Goal: Information Seeking & Learning: Learn about a topic

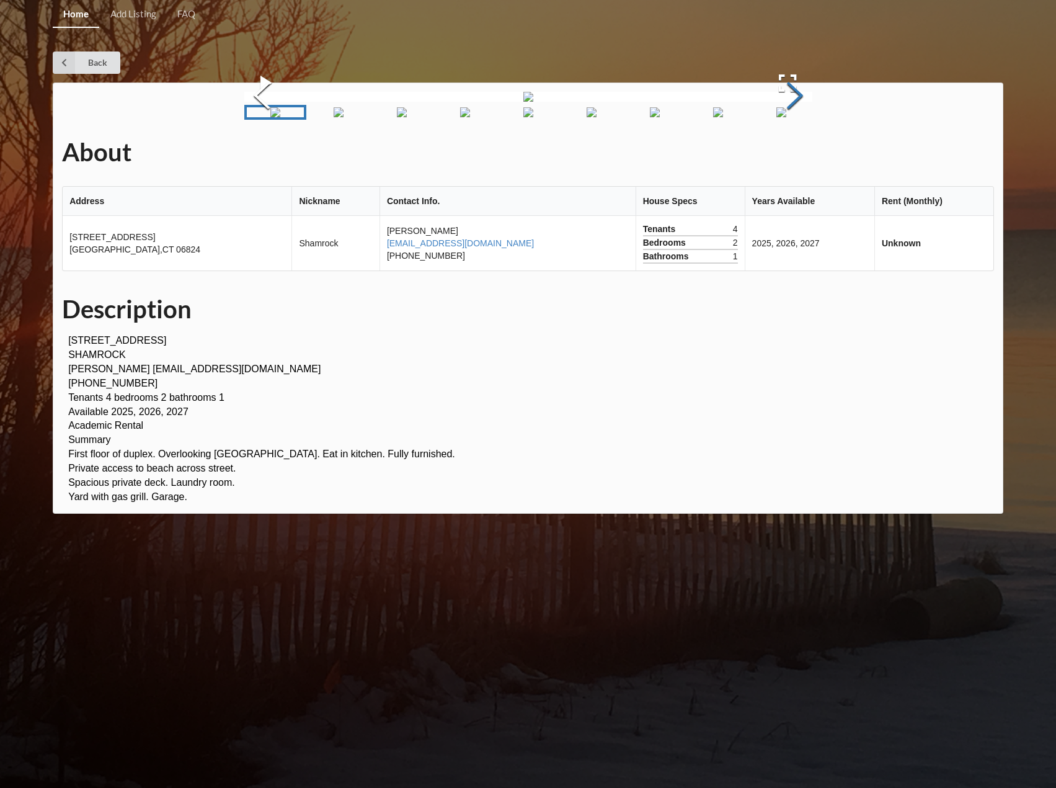
click at [793, 153] on button "Next Slide" at bounding box center [795, 97] width 35 height 112
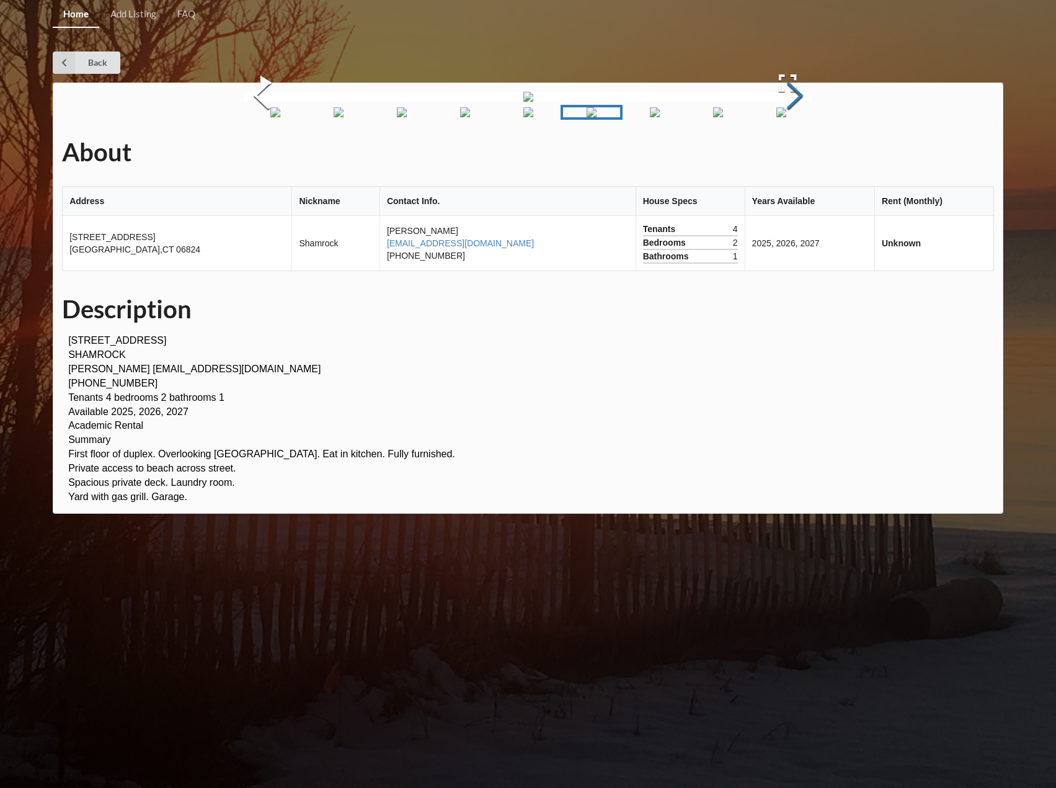
click at [793, 153] on button "Next Slide" at bounding box center [795, 97] width 35 height 112
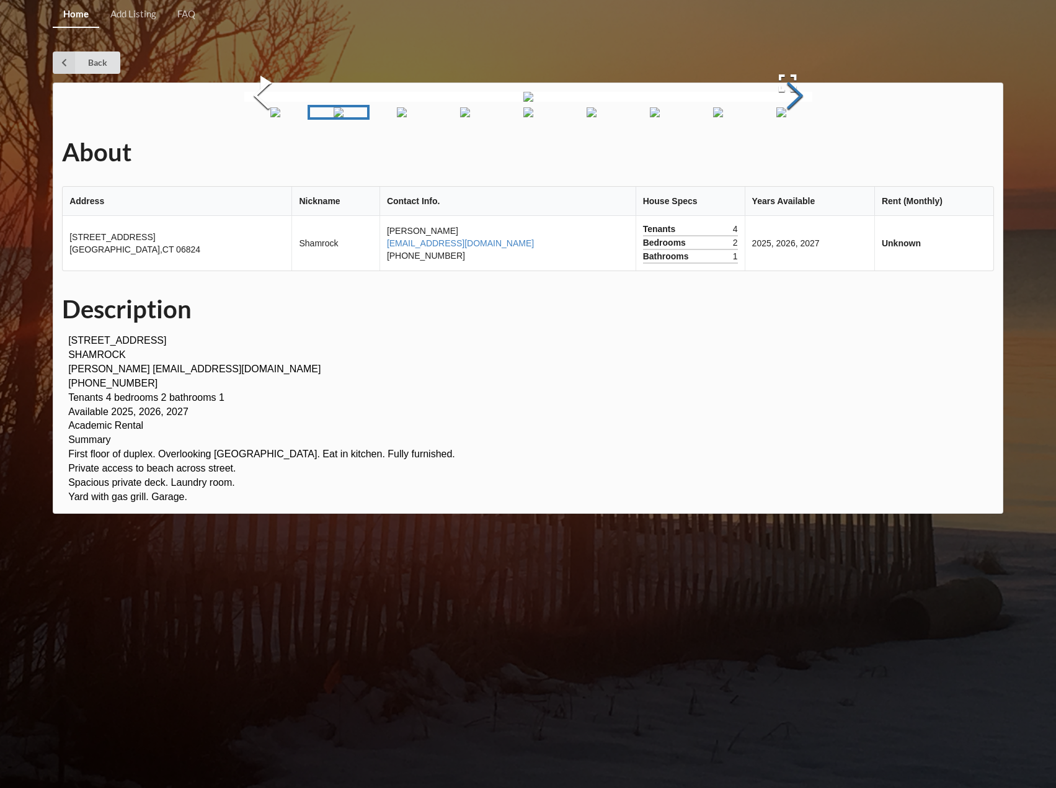
click at [793, 153] on button "Next Slide" at bounding box center [795, 97] width 35 height 112
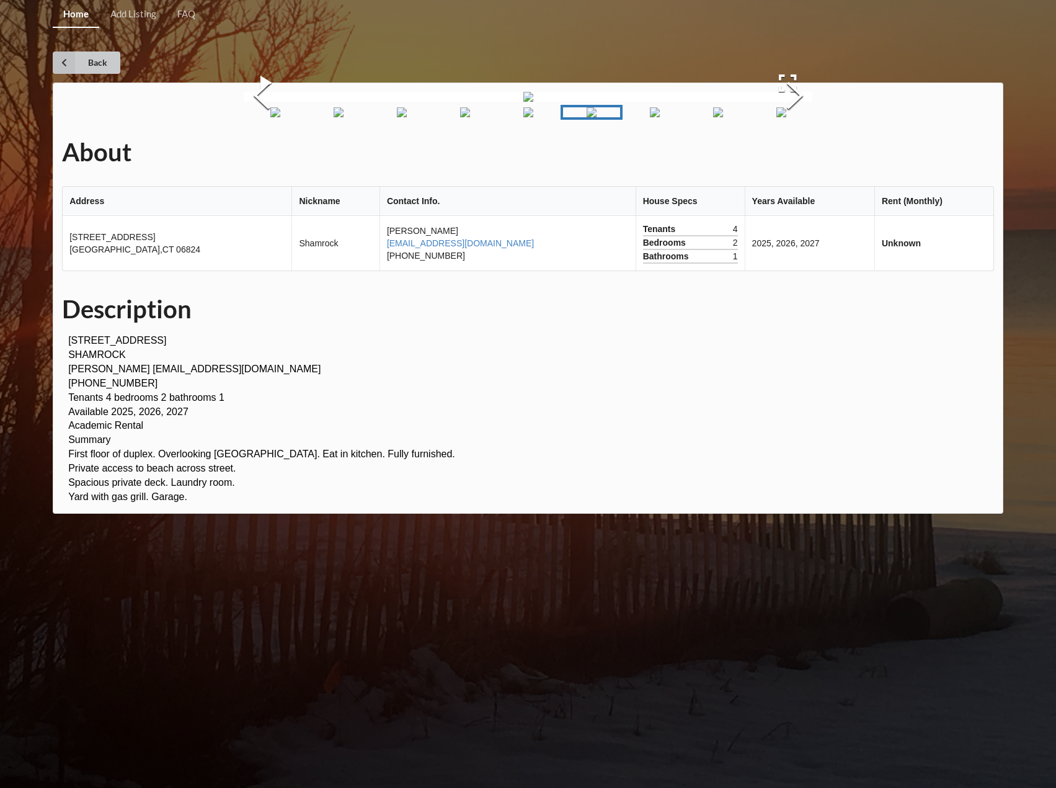
click at [73, 72] on icon at bounding box center [64, 62] width 22 height 22
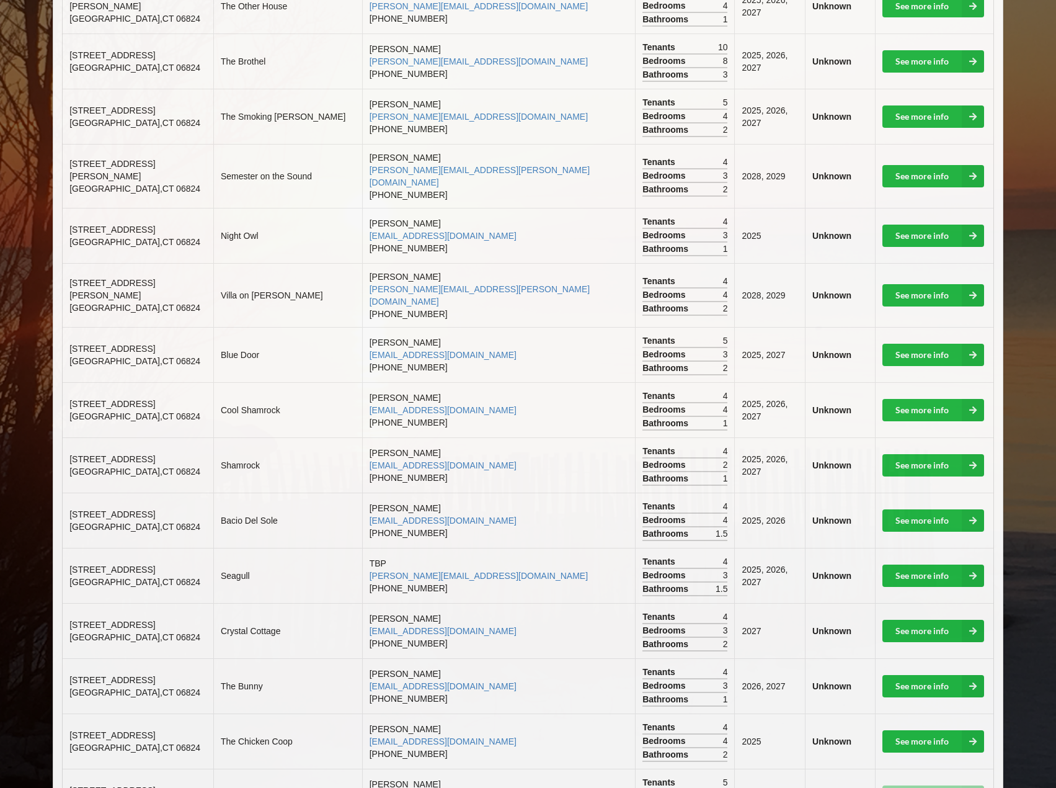
scroll to position [682, 0]
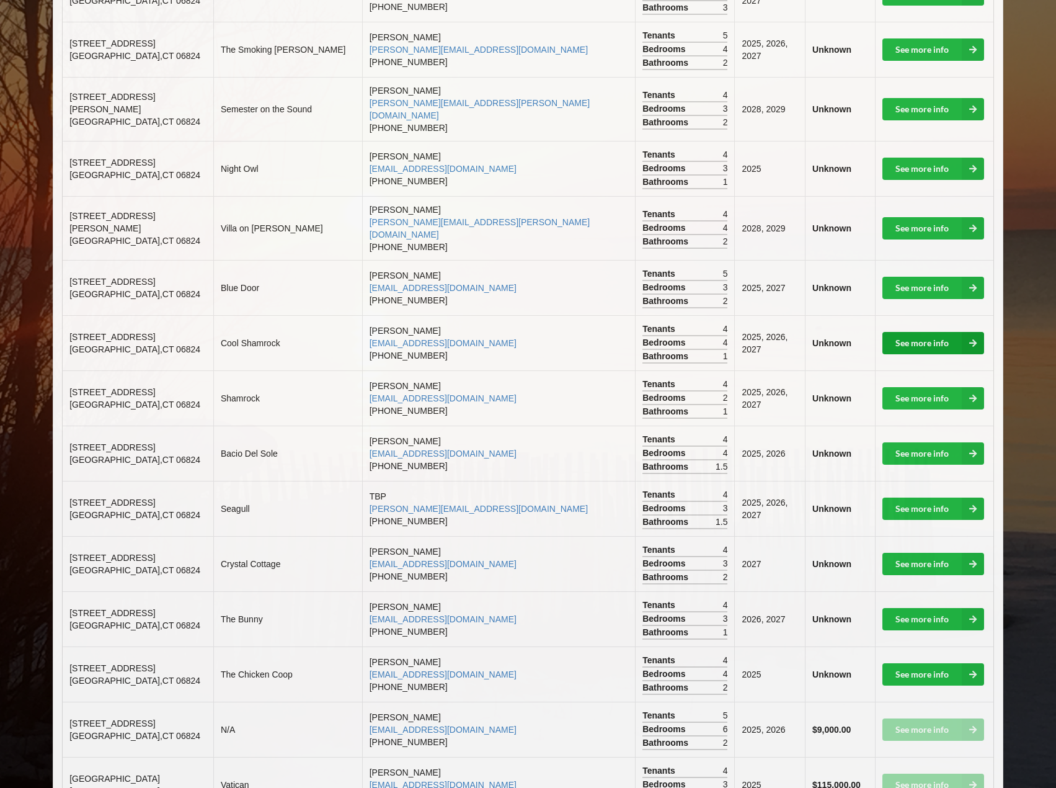
click at [912, 332] on link "See more info" at bounding box center [934, 343] width 102 height 22
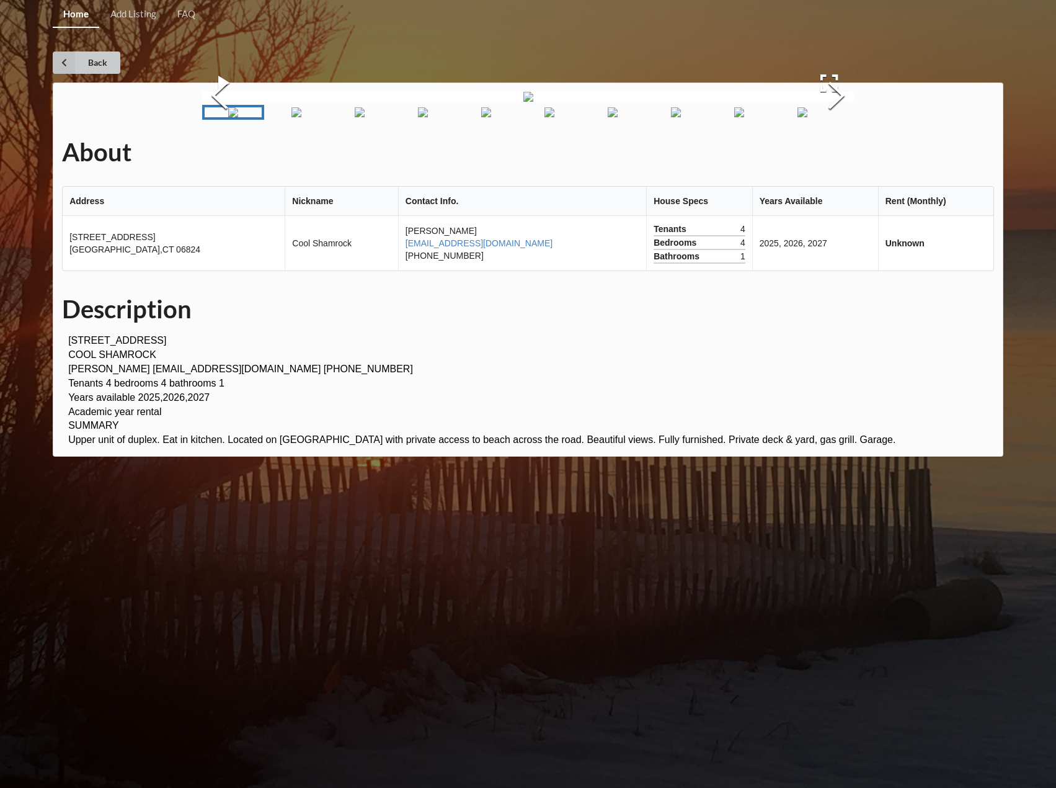
click at [87, 58] on link "Back" at bounding box center [87, 62] width 68 height 22
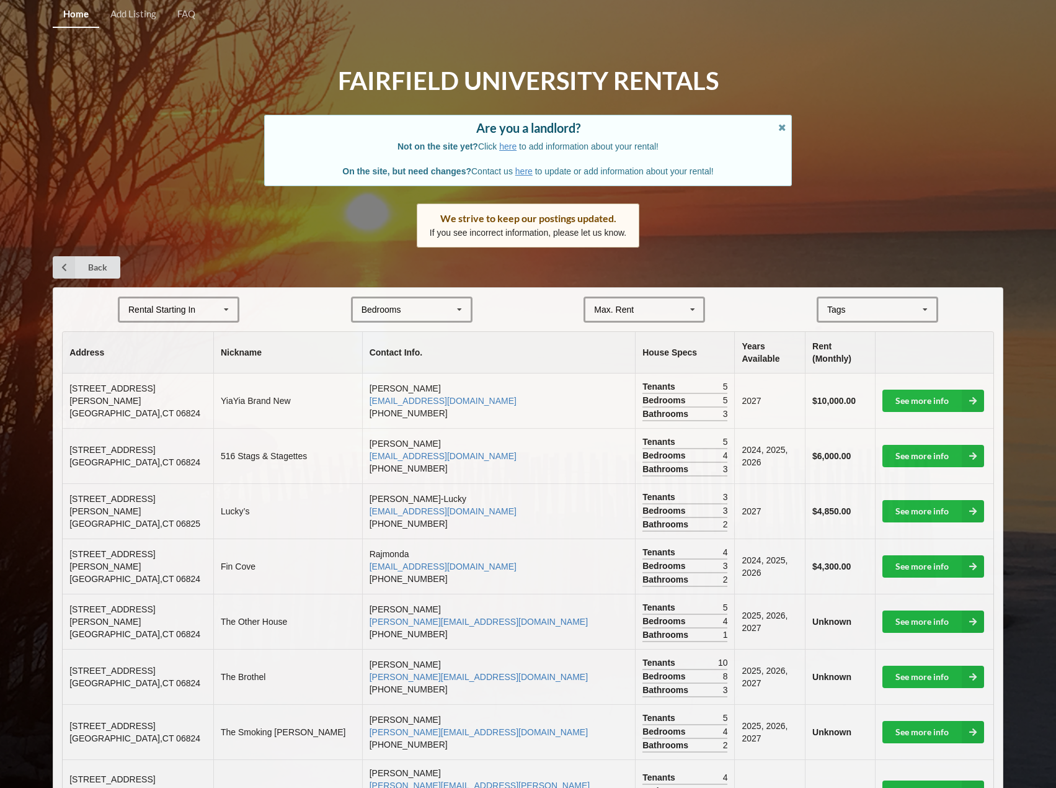
drag, startPoint x: 87, startPoint y: 58, endPoint x: 280, endPoint y: 546, distance: 524.0
click at [283, 546] on td "Fin Cove" at bounding box center [287, 565] width 149 height 55
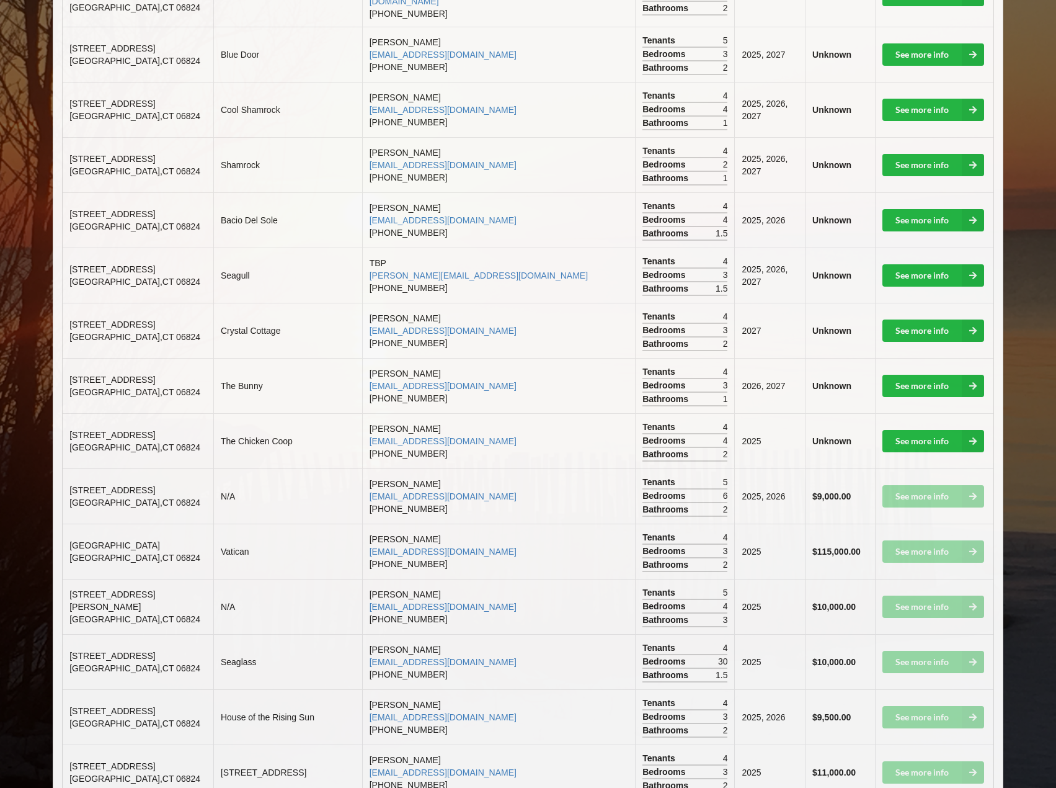
scroll to position [930, 0]
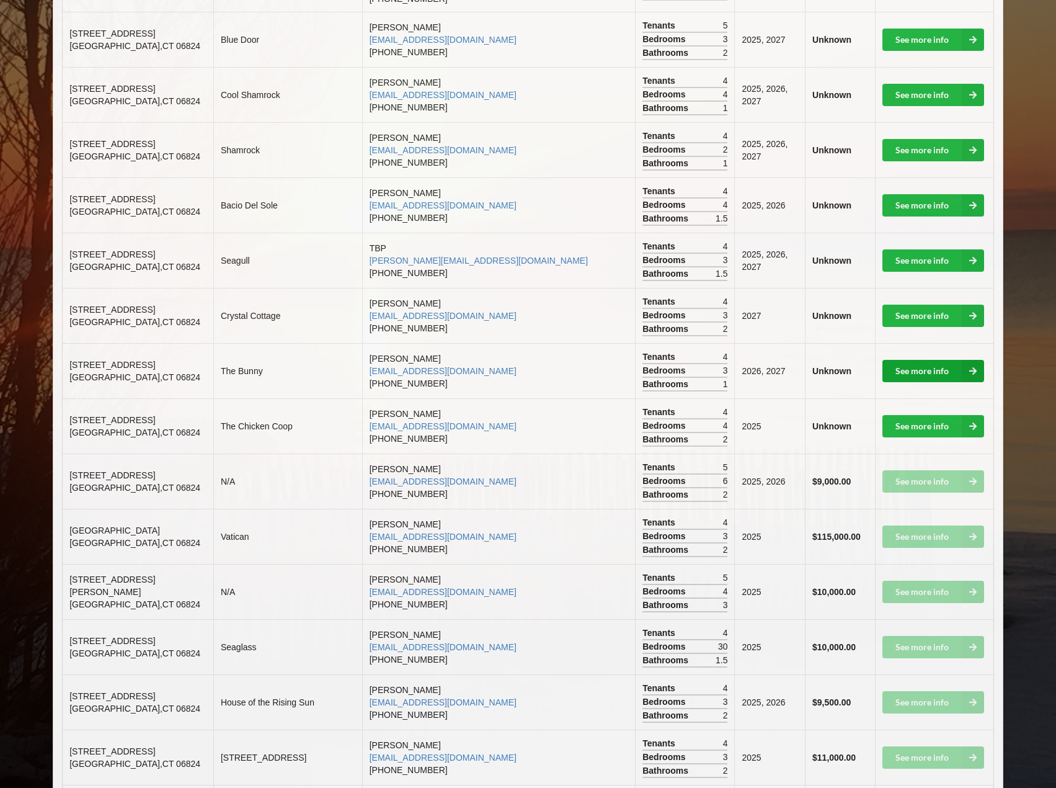
click at [930, 360] on link "See more info" at bounding box center [934, 371] width 102 height 22
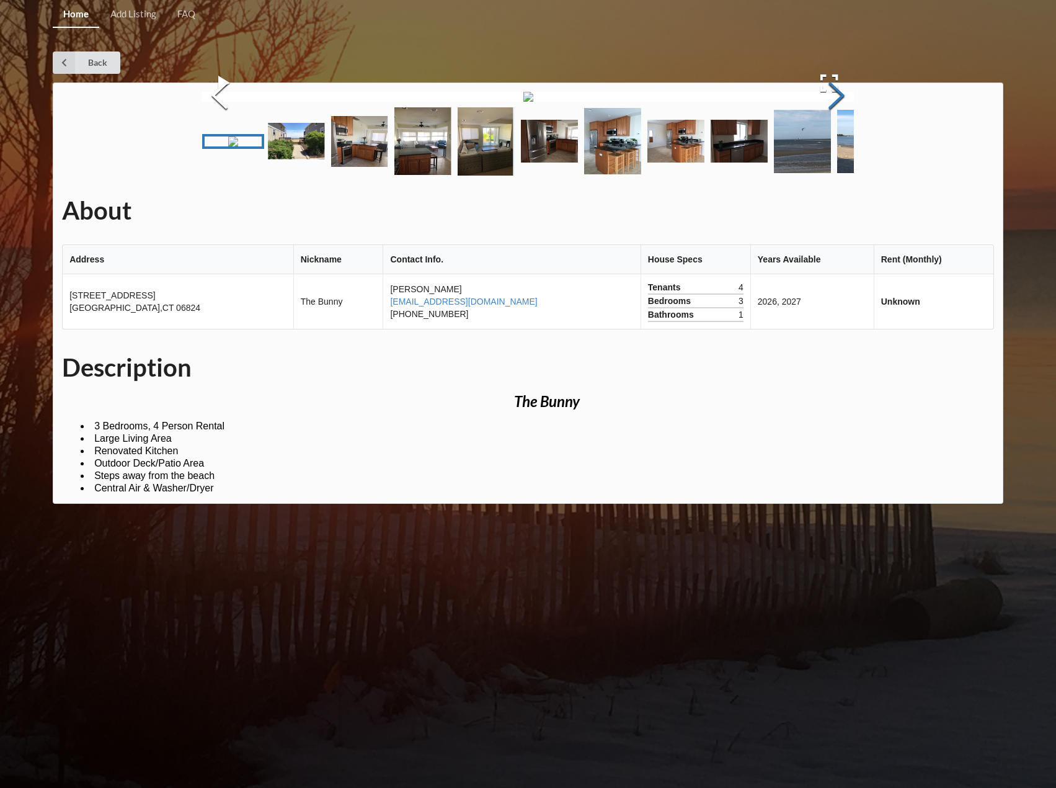
click at [843, 153] on button "Next Slide" at bounding box center [836, 97] width 35 height 112
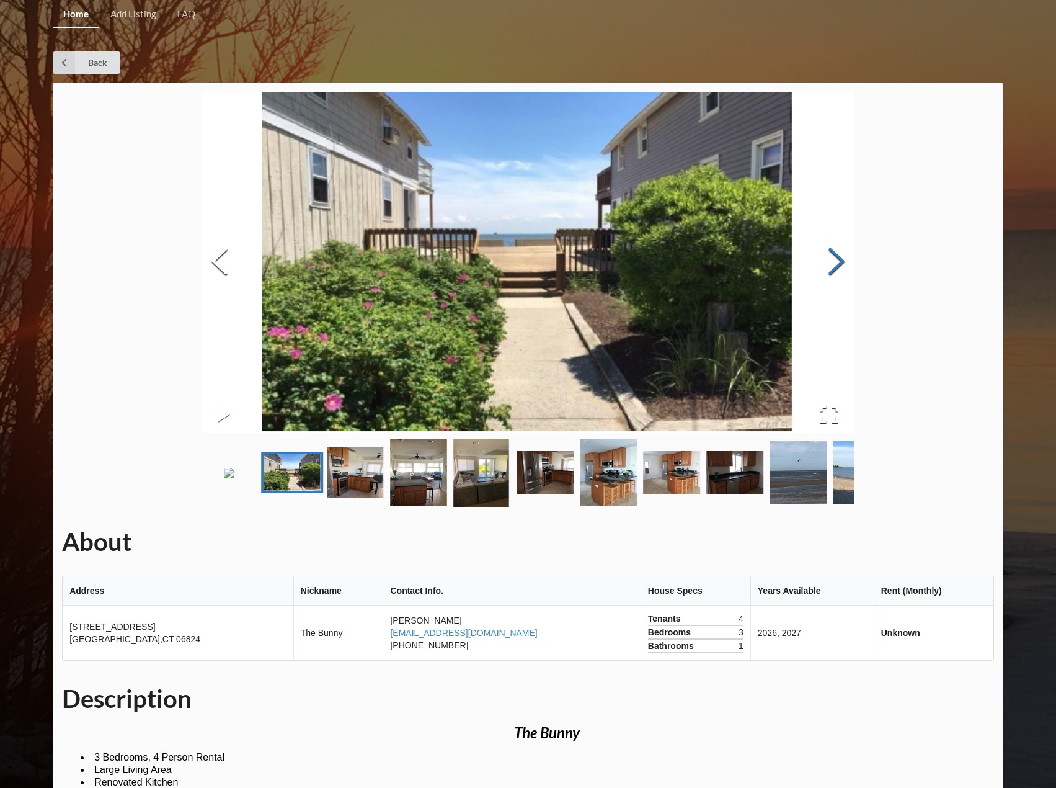
click at [843, 265] on button "Next Slide" at bounding box center [836, 263] width 35 height 112
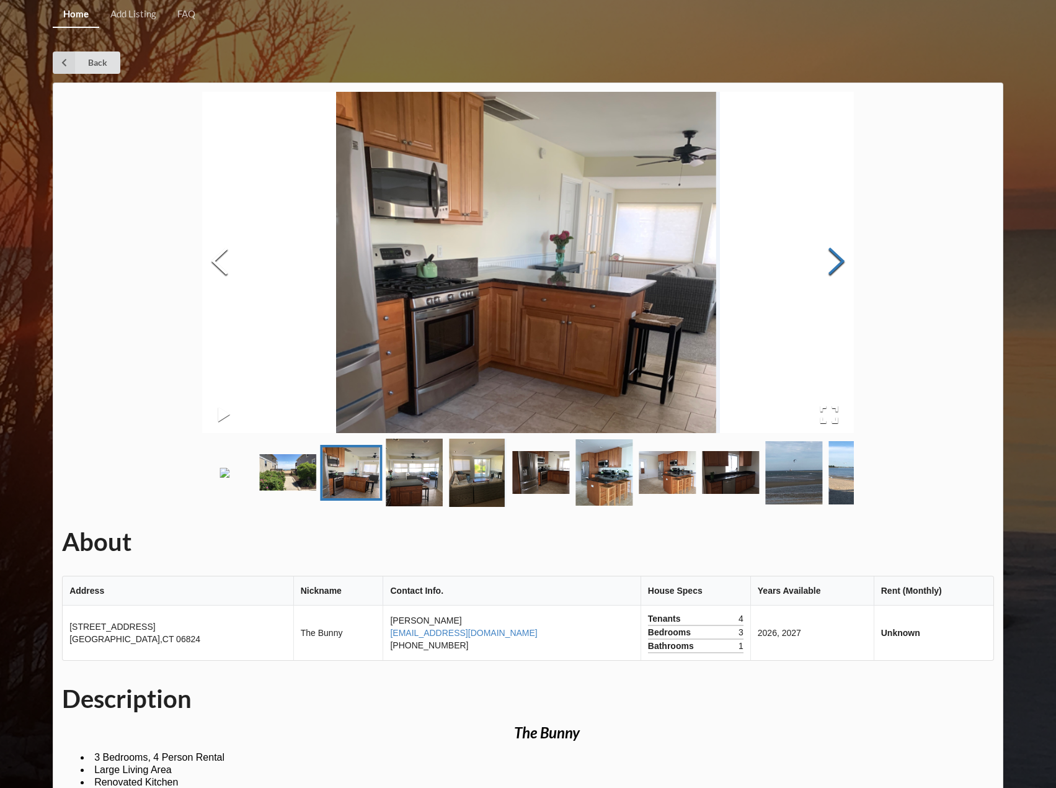
click at [843, 265] on button "Next Slide" at bounding box center [836, 263] width 35 height 112
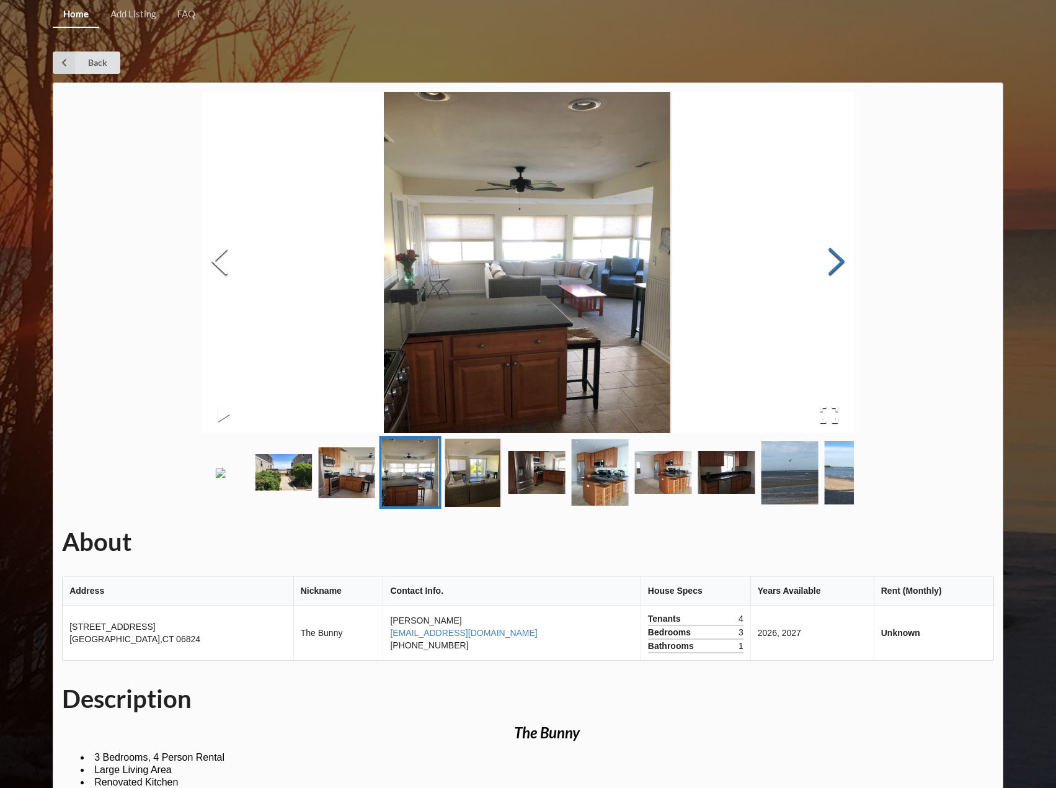
click at [843, 265] on button "Next Slide" at bounding box center [836, 263] width 35 height 112
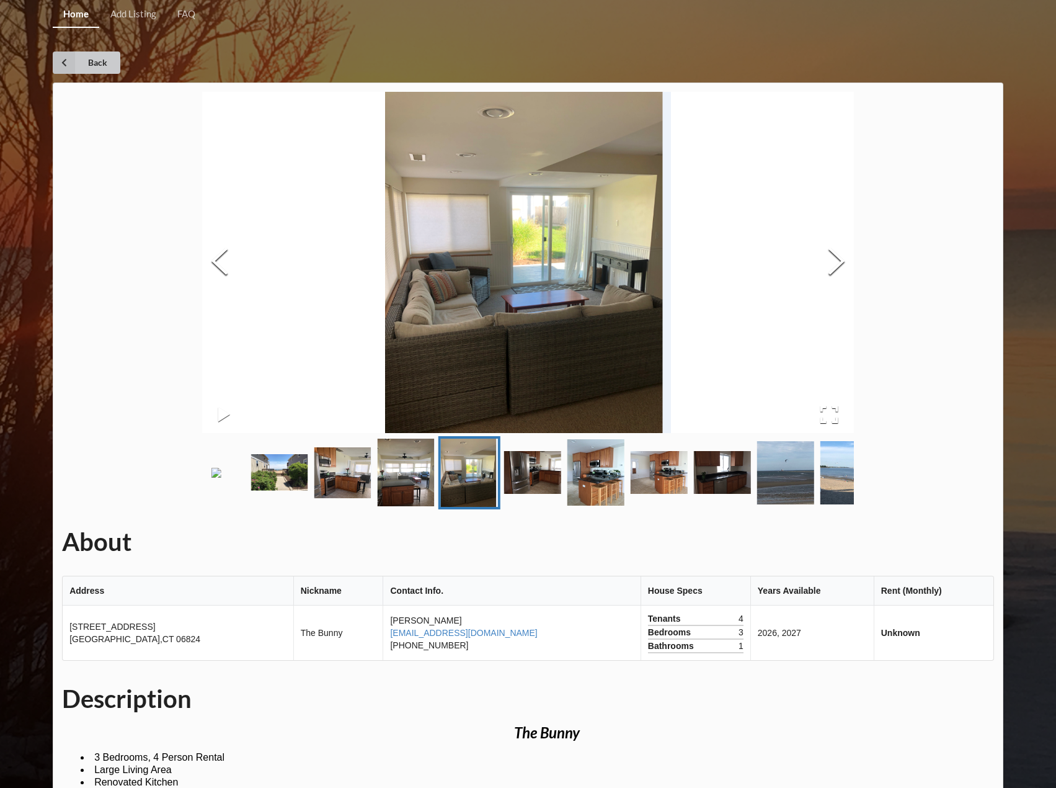
drag, startPoint x: 91, startPoint y: 67, endPoint x: 76, endPoint y: 64, distance: 15.1
click at [76, 64] on link "Back" at bounding box center [87, 62] width 68 height 22
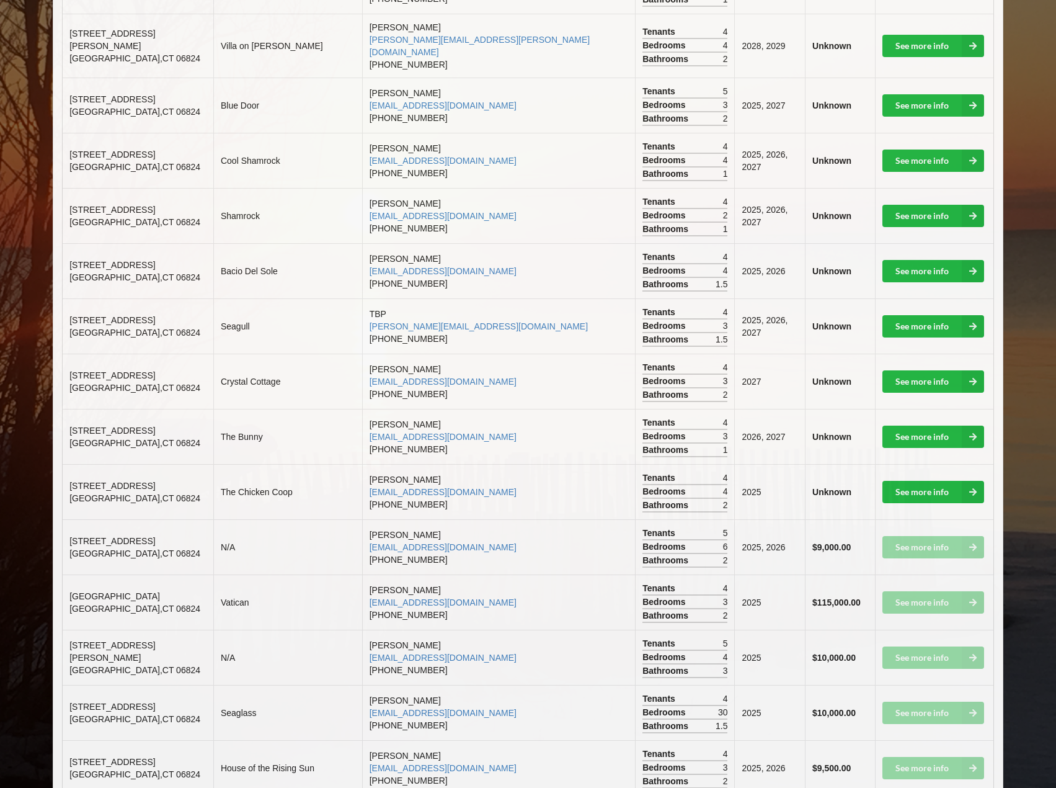
scroll to position [868, 0]
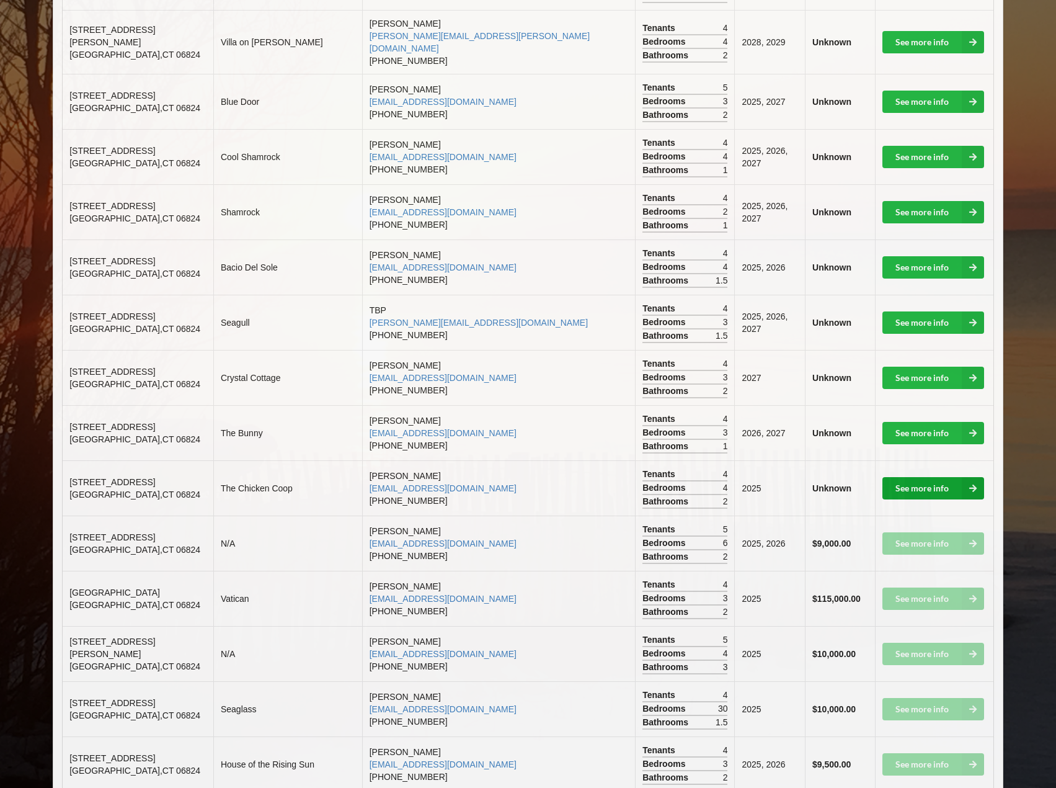
click at [927, 477] on link "See more info" at bounding box center [934, 488] width 102 height 22
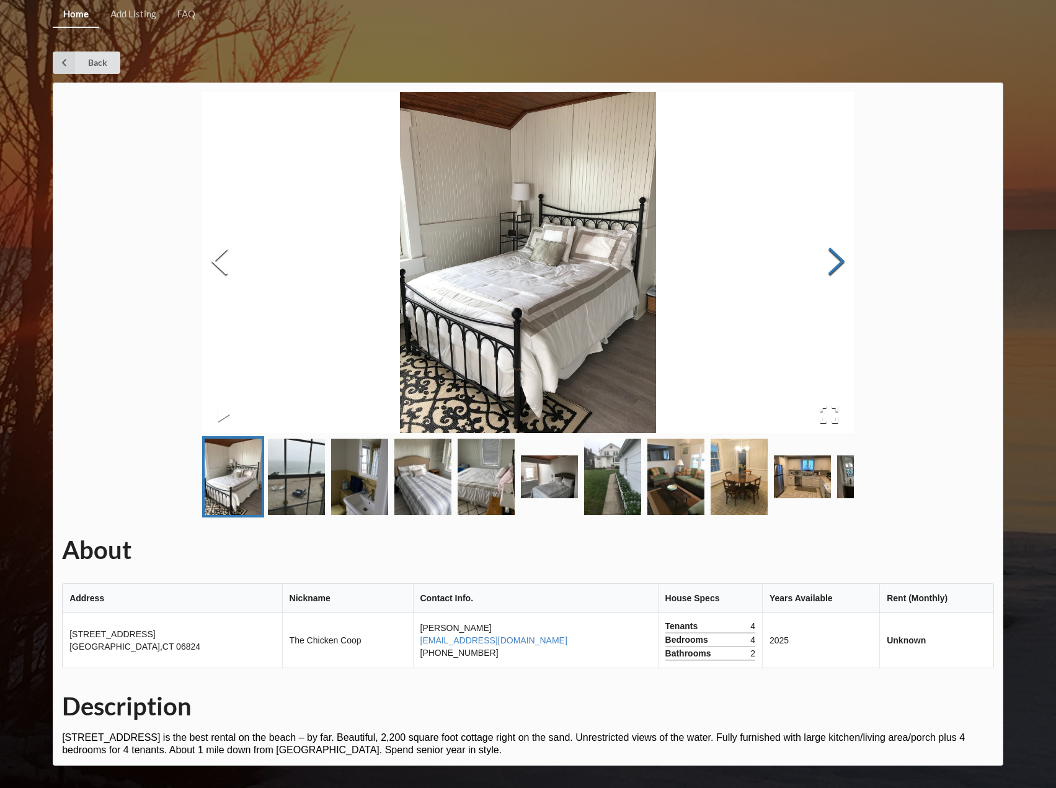
click at [842, 272] on button "Next Slide" at bounding box center [836, 263] width 35 height 112
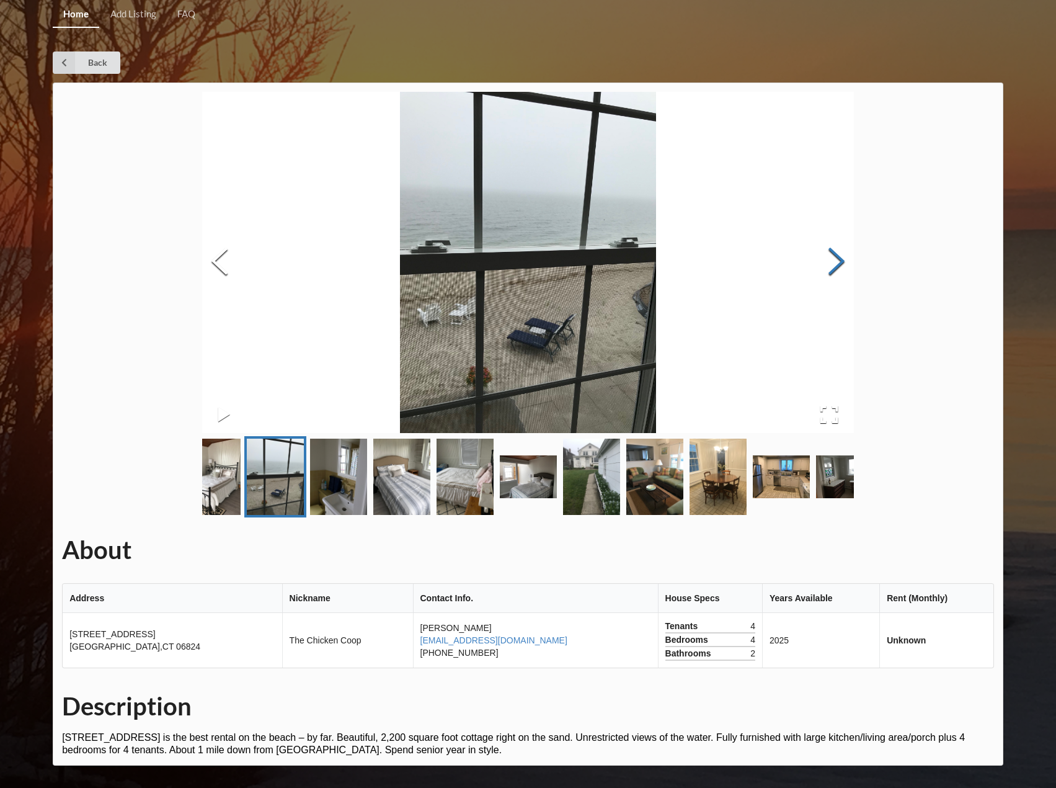
click at [842, 272] on button "Next Slide" at bounding box center [836, 263] width 35 height 112
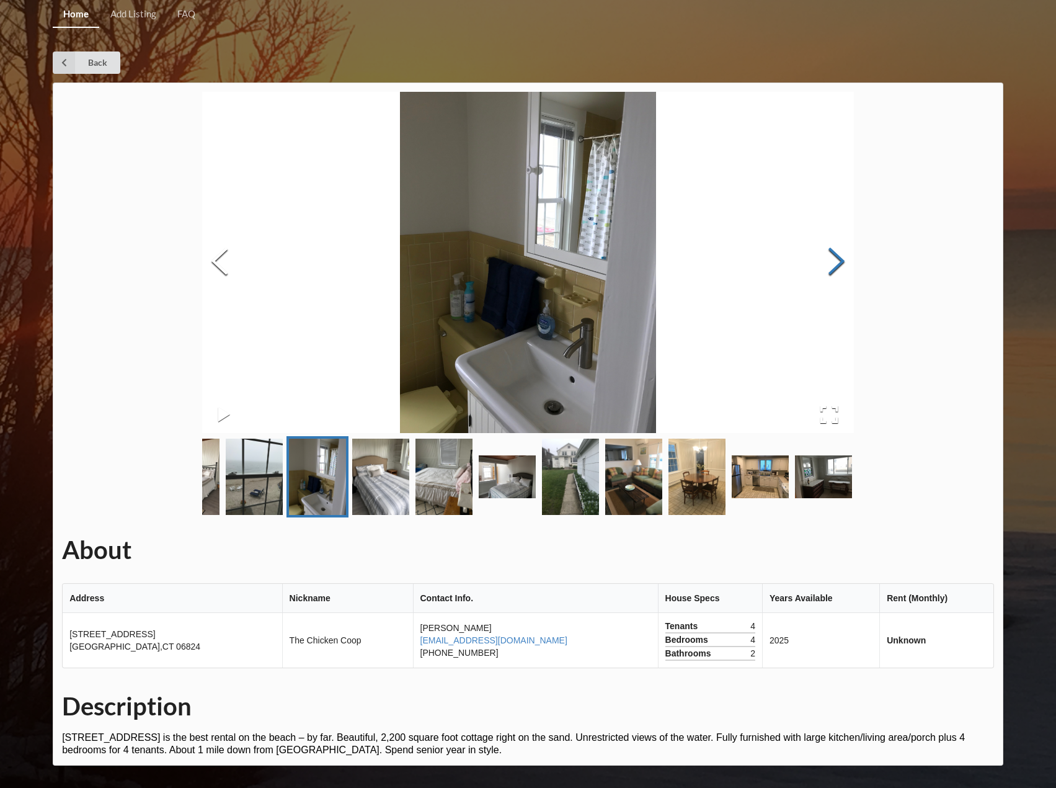
click at [842, 272] on button "Next Slide" at bounding box center [836, 263] width 35 height 112
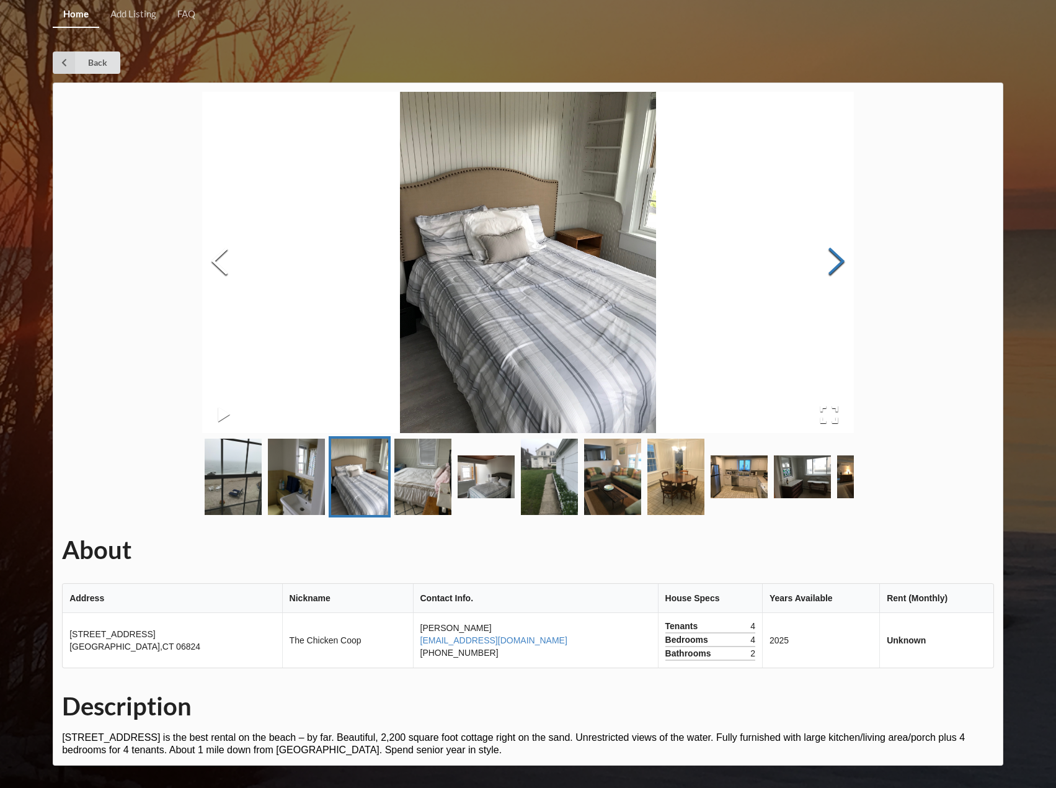
click at [842, 272] on button "Next Slide" at bounding box center [836, 263] width 35 height 112
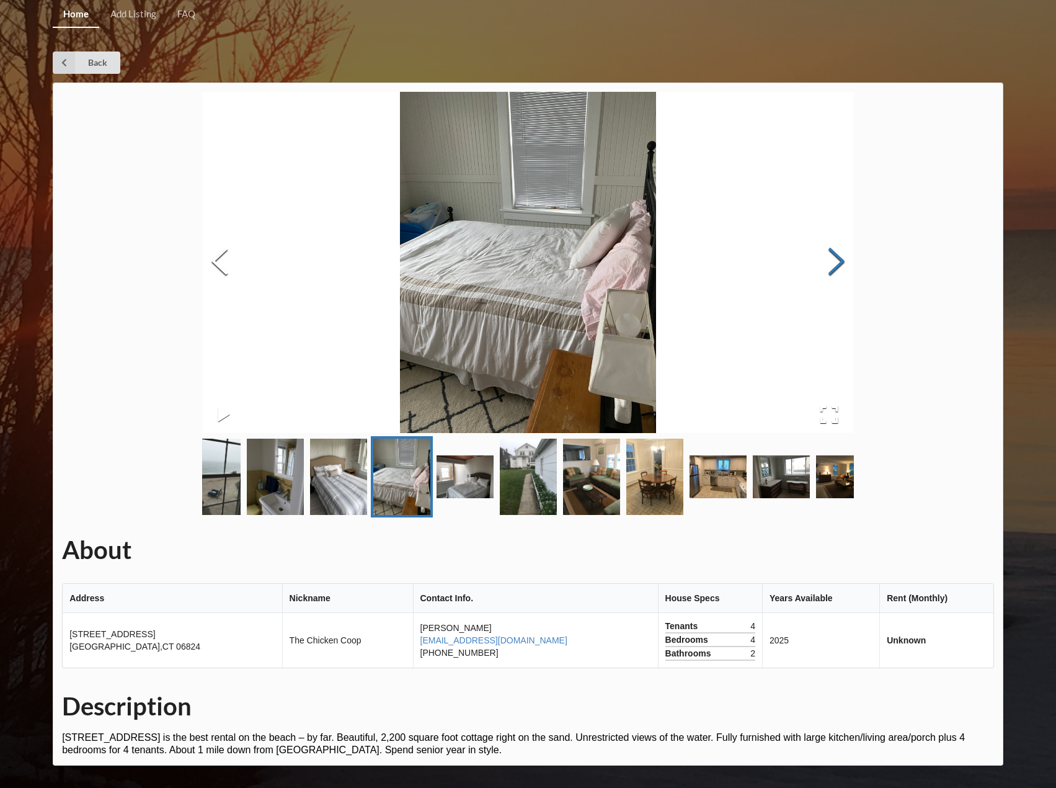
click at [842, 272] on button "Next Slide" at bounding box center [836, 263] width 35 height 112
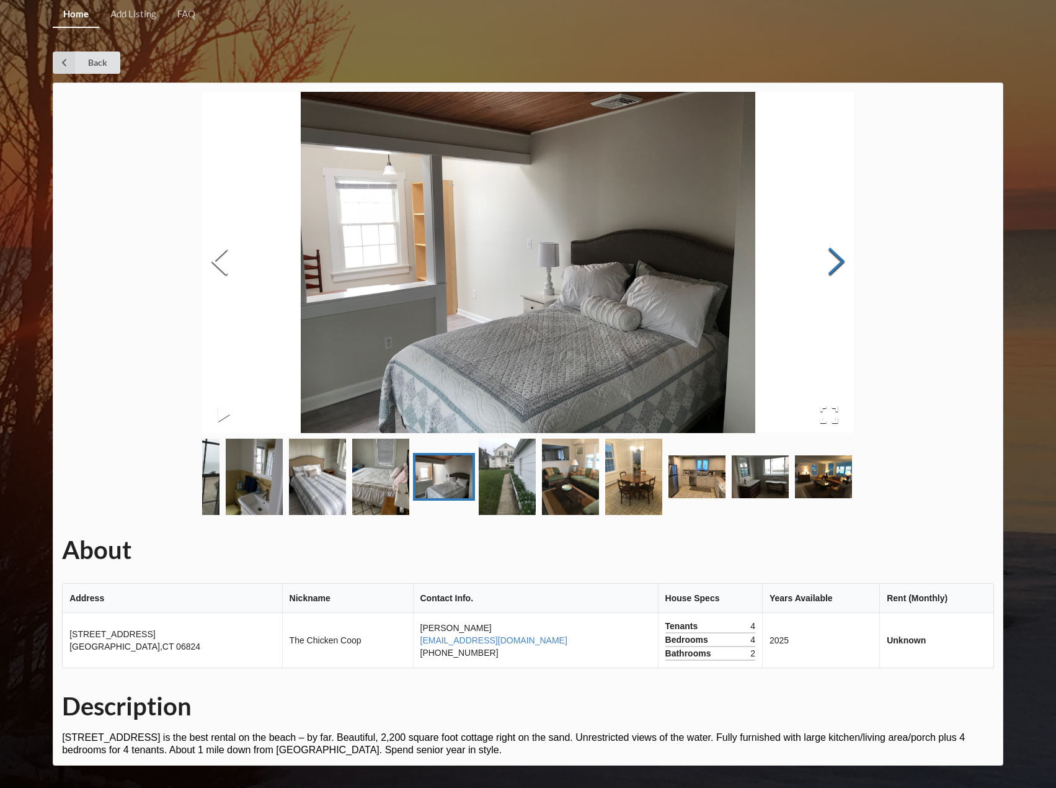
click at [842, 272] on button "Next Slide" at bounding box center [836, 263] width 35 height 112
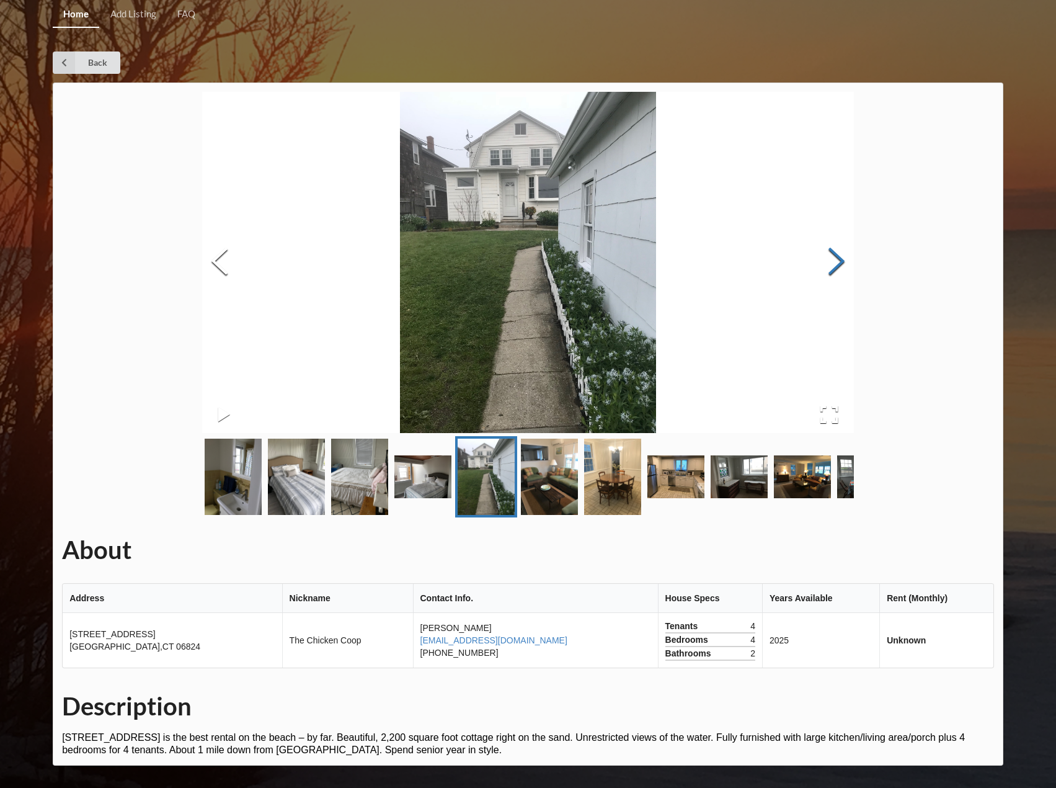
click at [842, 272] on button "Next Slide" at bounding box center [836, 263] width 35 height 112
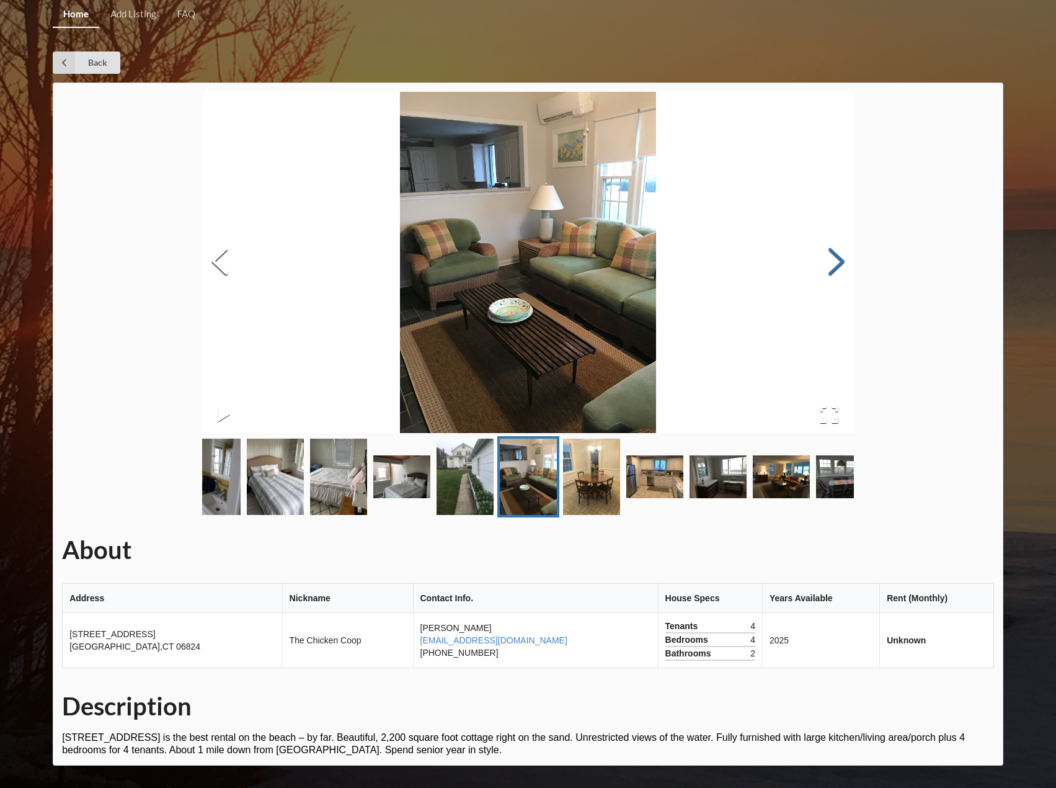
click at [842, 272] on button "Next Slide" at bounding box center [836, 263] width 35 height 112
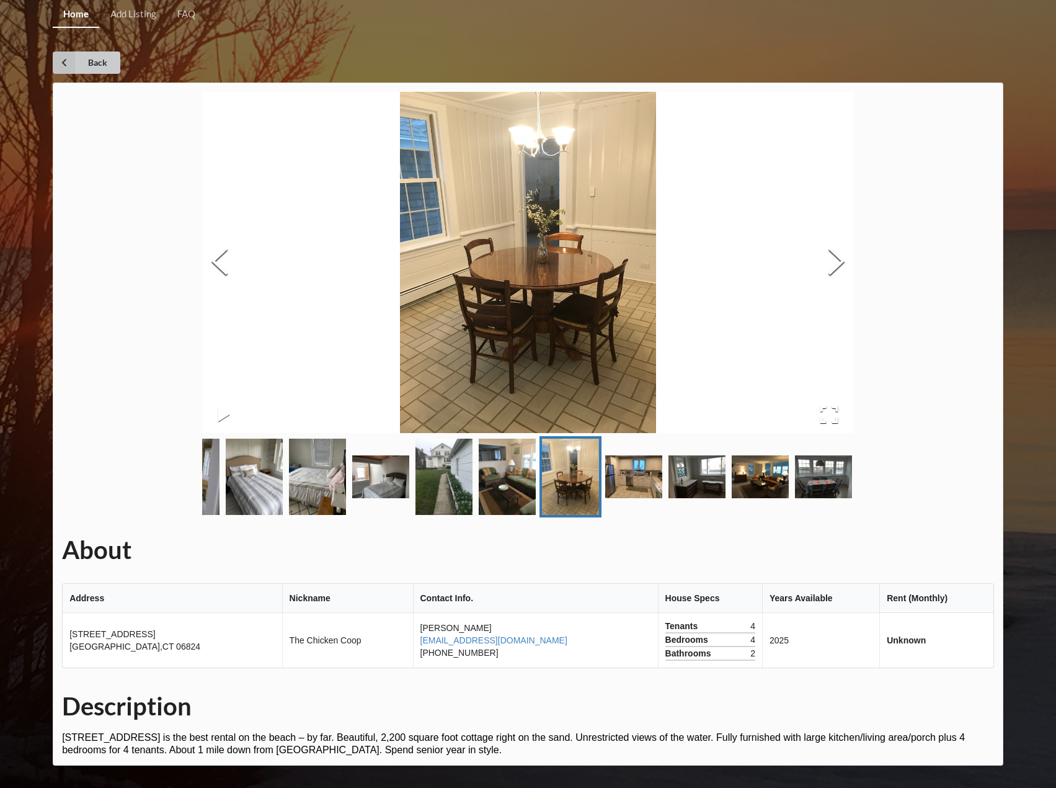
click at [75, 69] on icon at bounding box center [64, 62] width 22 height 22
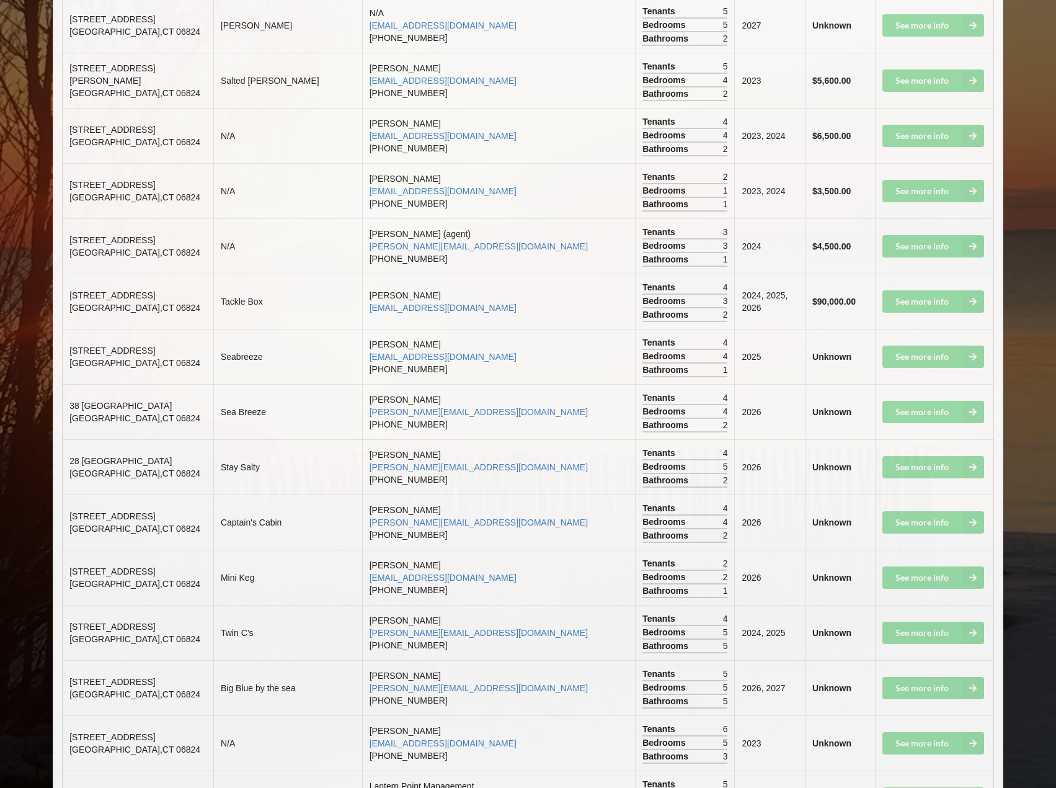
scroll to position [2543, 0]
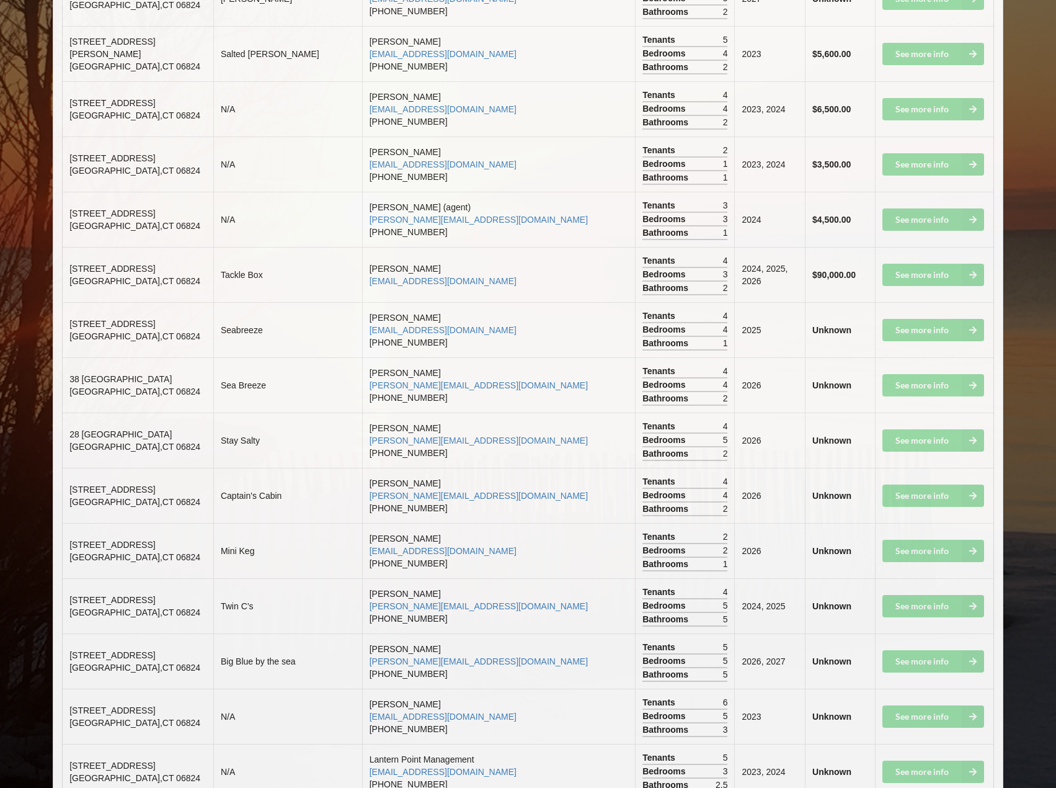
click at [923, 633] on td "See more info" at bounding box center [934, 660] width 118 height 55
click at [969, 633] on td "See more info" at bounding box center [934, 660] width 118 height 55
click at [643, 668] on div "Bathrooms 5" at bounding box center [685, 675] width 85 height 14
drag, startPoint x: 139, startPoint y: 612, endPoint x: 70, endPoint y: 603, distance: 69.4
click at [70, 633] on td "[STREET_ADDRESS]" at bounding box center [138, 660] width 151 height 55
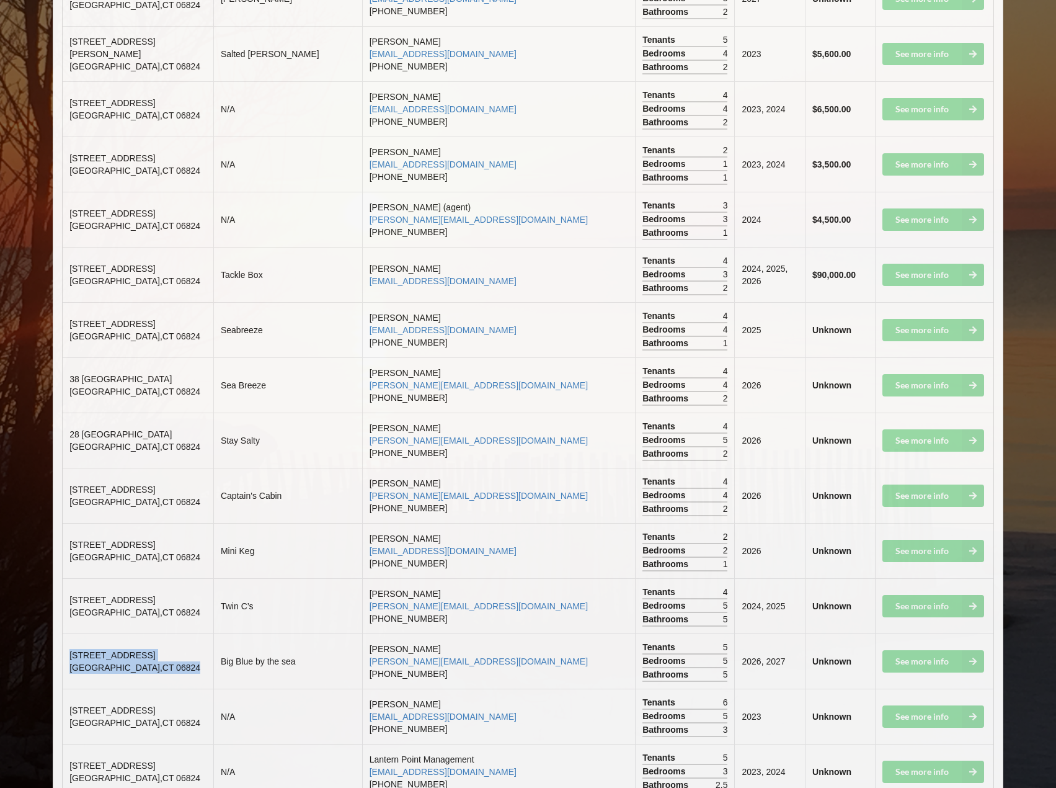
copy td "[STREET_ADDRESS]"
